Goal: Information Seeking & Learning: Learn about a topic

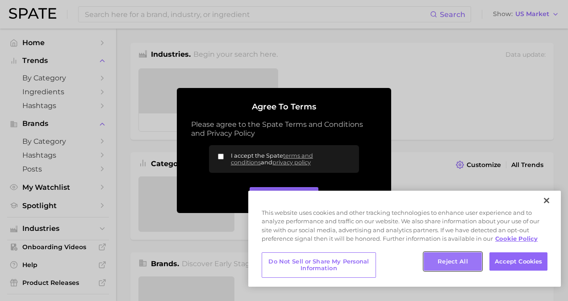
click at [433, 259] on button "Reject All" at bounding box center [453, 261] width 58 height 19
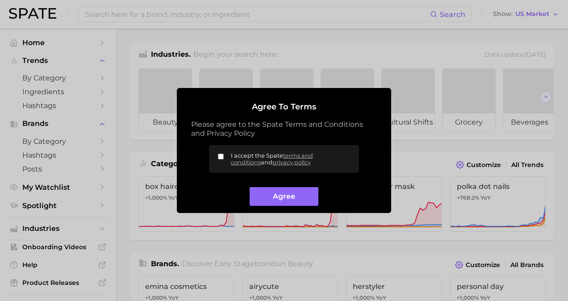
click at [222, 155] on input "I accept the Spate terms and conditions and privacy policy" at bounding box center [221, 157] width 6 height 6
checkbox input "true"
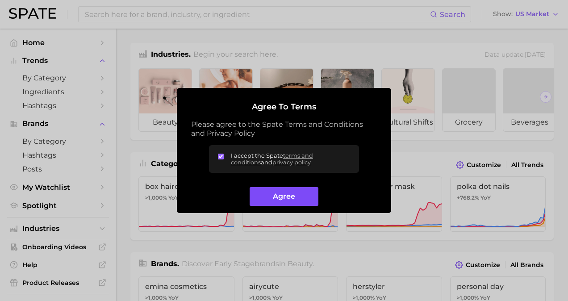
click at [260, 192] on button "Agree" at bounding box center [284, 196] width 68 height 19
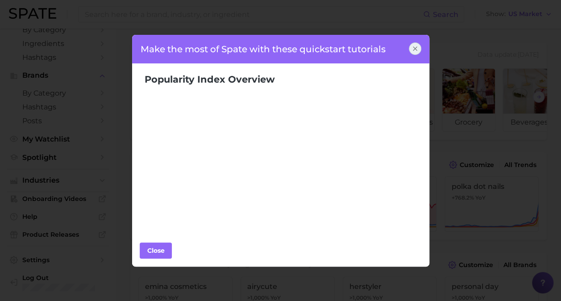
scroll to position [216, 0]
click at [415, 45] on icon at bounding box center [415, 48] width 7 height 7
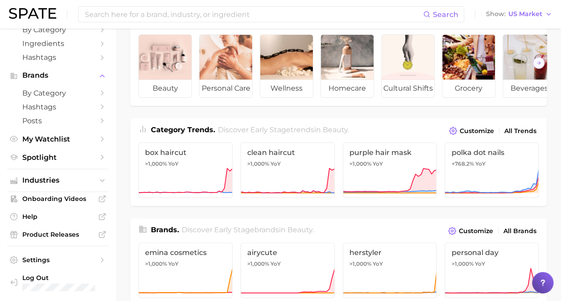
scroll to position [26, 0]
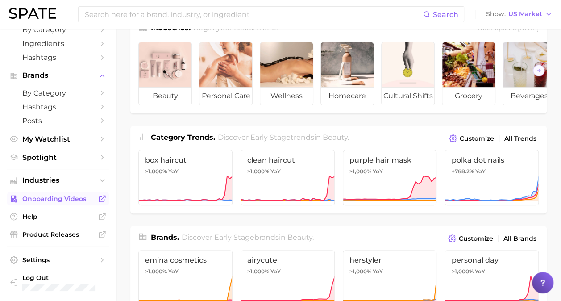
click at [87, 197] on link "Onboarding Videos" at bounding box center [58, 198] width 102 height 13
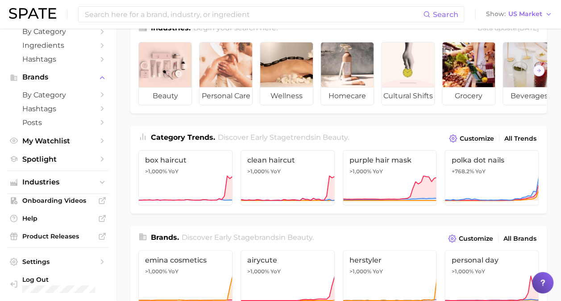
scroll to position [46, 0]
click at [98, 95] on icon "Sidebar" at bounding box center [102, 95] width 8 height 8
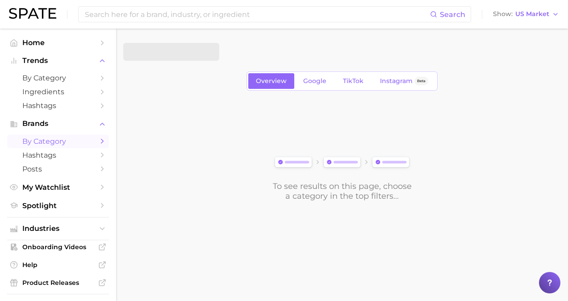
click at [98, 143] on icon "Sidebar" at bounding box center [102, 141] width 8 height 8
click at [207, 54] on icon "button" at bounding box center [206, 51] width 9 height 9
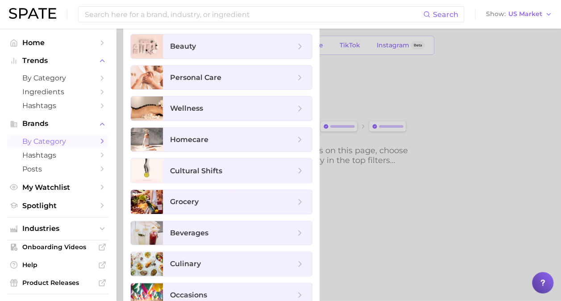
scroll to position [46, 0]
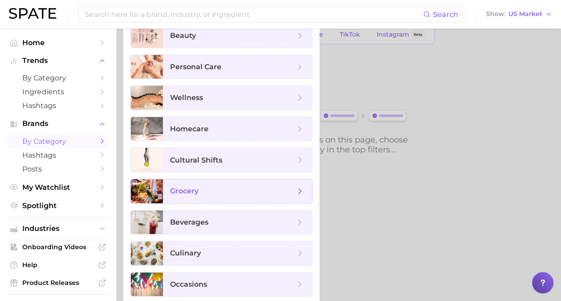
click at [303, 187] on icon at bounding box center [300, 191] width 10 height 10
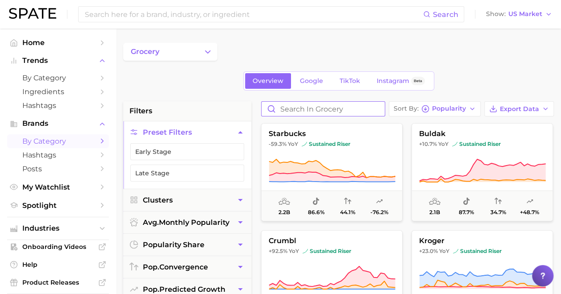
click at [321, 105] on input "Search in grocery" at bounding box center [323, 109] width 123 height 14
type input "[GEOGRAPHIC_DATA]"
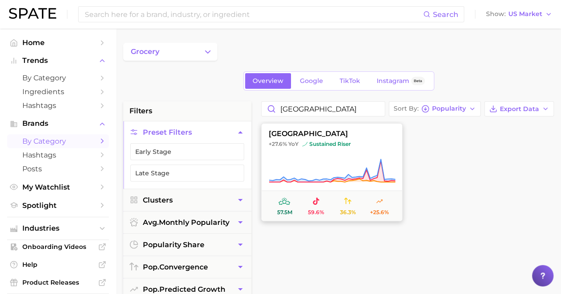
click at [321, 145] on span "sustained riser" at bounding box center [326, 144] width 49 height 7
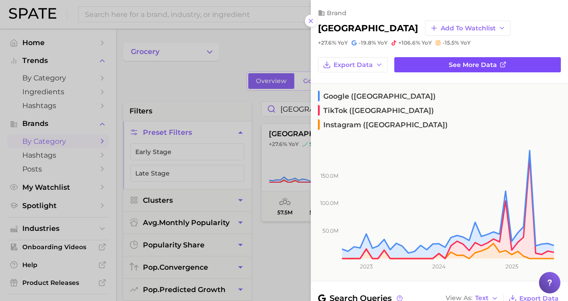
click at [439, 67] on link "See more data" at bounding box center [477, 64] width 167 height 15
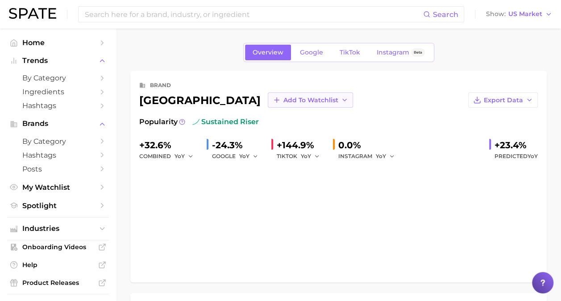
click at [289, 101] on span "Add to Watchlist" at bounding box center [311, 100] width 55 height 8
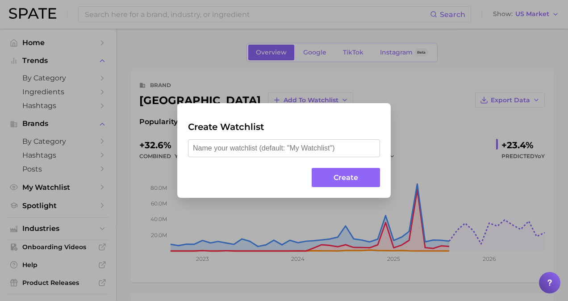
click at [276, 147] on input "text" at bounding box center [284, 148] width 192 height 18
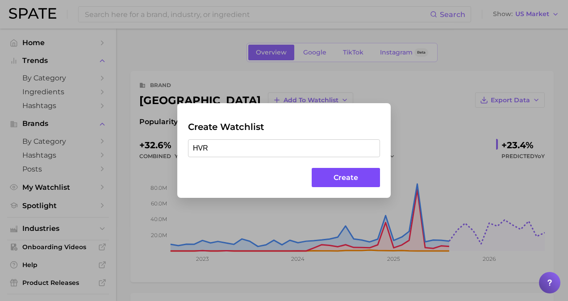
type input "HVR"
click at [317, 180] on button "Create" at bounding box center [346, 177] width 68 height 19
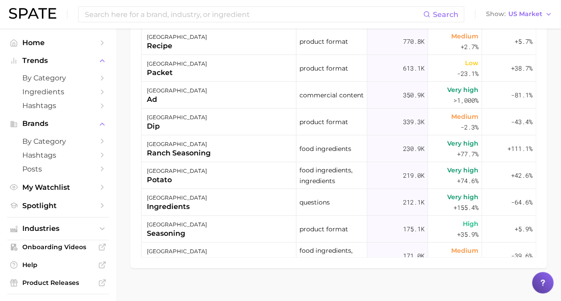
scroll to position [579, 0]
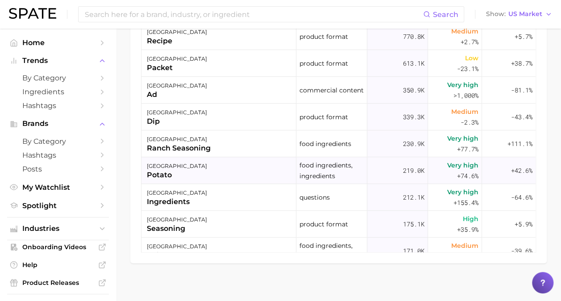
click at [223, 169] on div "hidden valley ranch potato" at bounding box center [219, 170] width 155 height 27
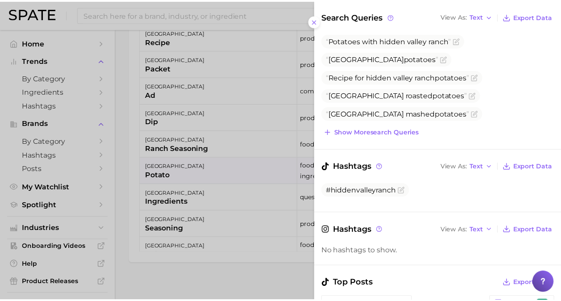
scroll to position [121, 0]
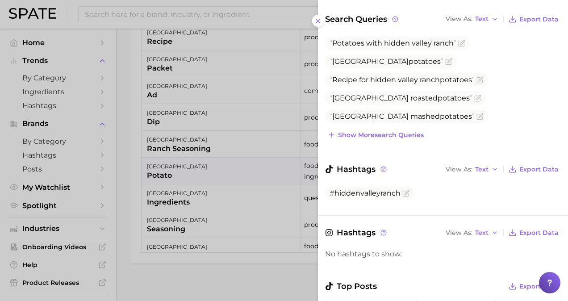
click at [202, 223] on div at bounding box center [284, 150] width 568 height 301
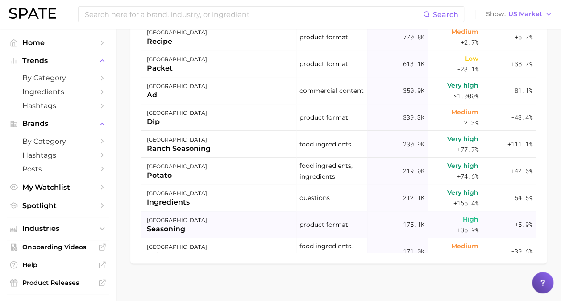
click at [178, 223] on div "[GEOGRAPHIC_DATA]" at bounding box center [177, 220] width 60 height 11
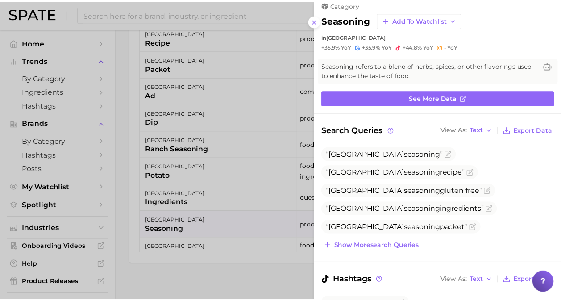
scroll to position [4, 0]
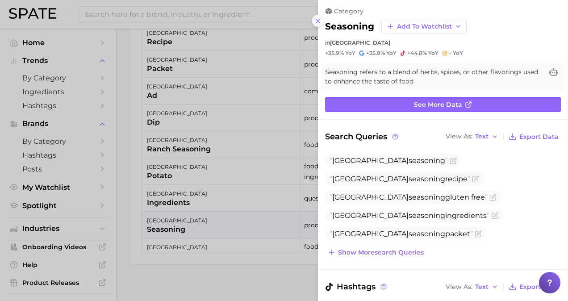
click at [316, 20] on icon at bounding box center [317, 20] width 7 height 7
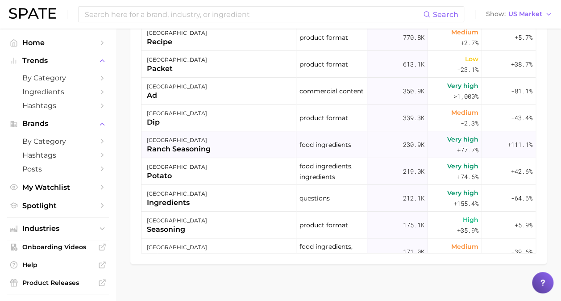
click at [230, 143] on div "hidden valley ranch ranch seasoning" at bounding box center [219, 144] width 155 height 27
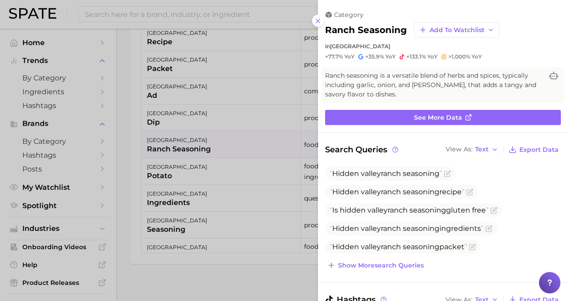
scroll to position [0, 0]
click at [340, 266] on span "Show more search queries" at bounding box center [381, 266] width 86 height 8
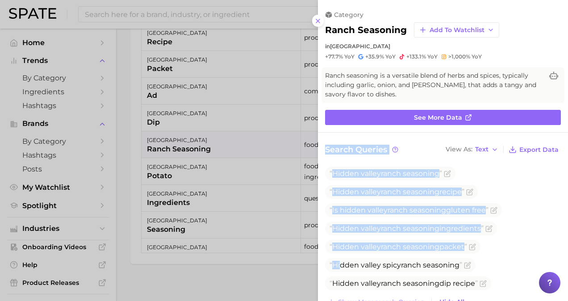
drag, startPoint x: 340, startPoint y: 266, endPoint x: 555, endPoint y: 125, distance: 257.2
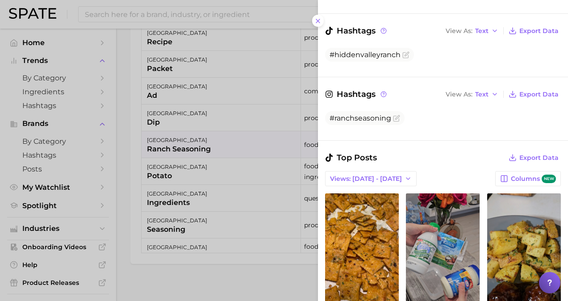
scroll to position [325, 0]
